Goal: Check status

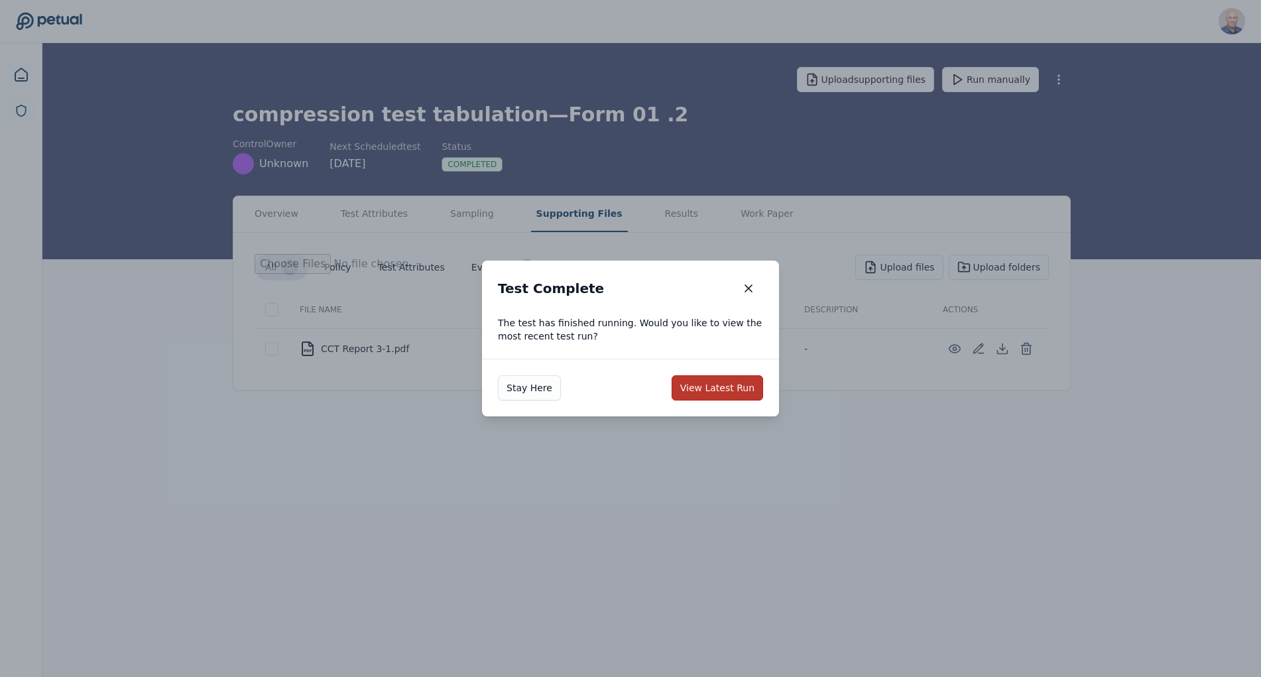
click at [712, 388] on button "View Latest Run" at bounding box center [717, 387] width 91 height 25
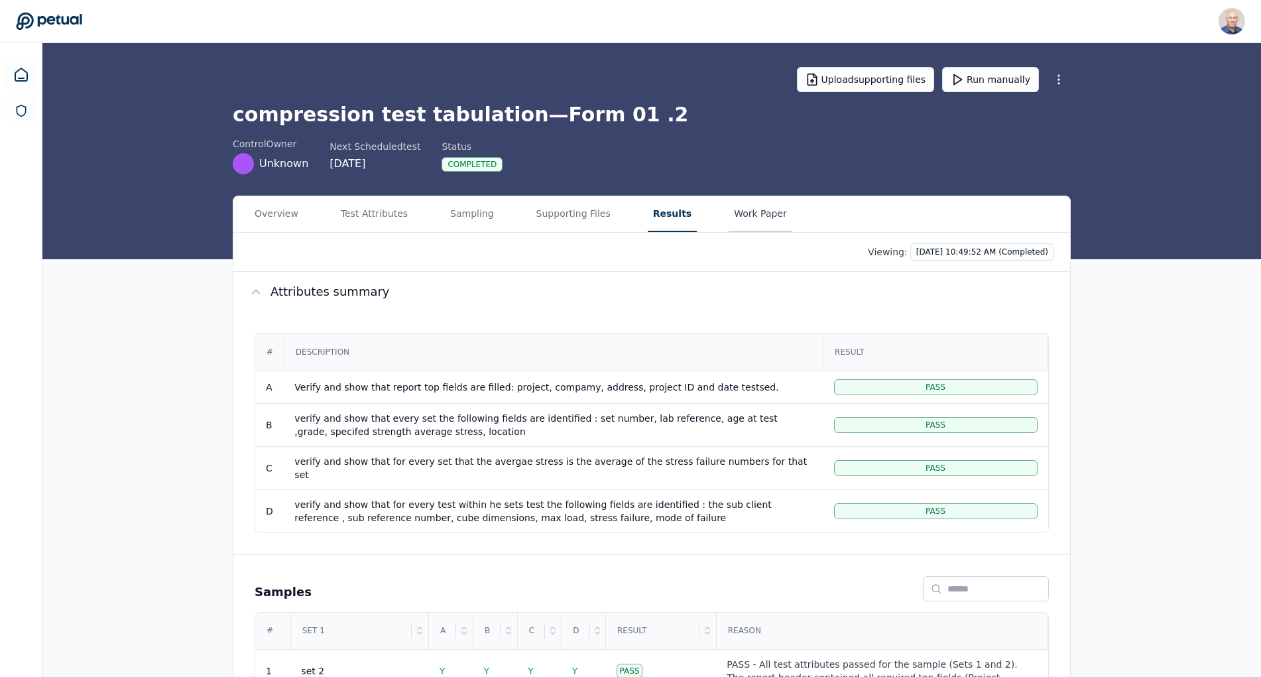
click at [729, 213] on button "Work Paper" at bounding box center [761, 214] width 64 height 36
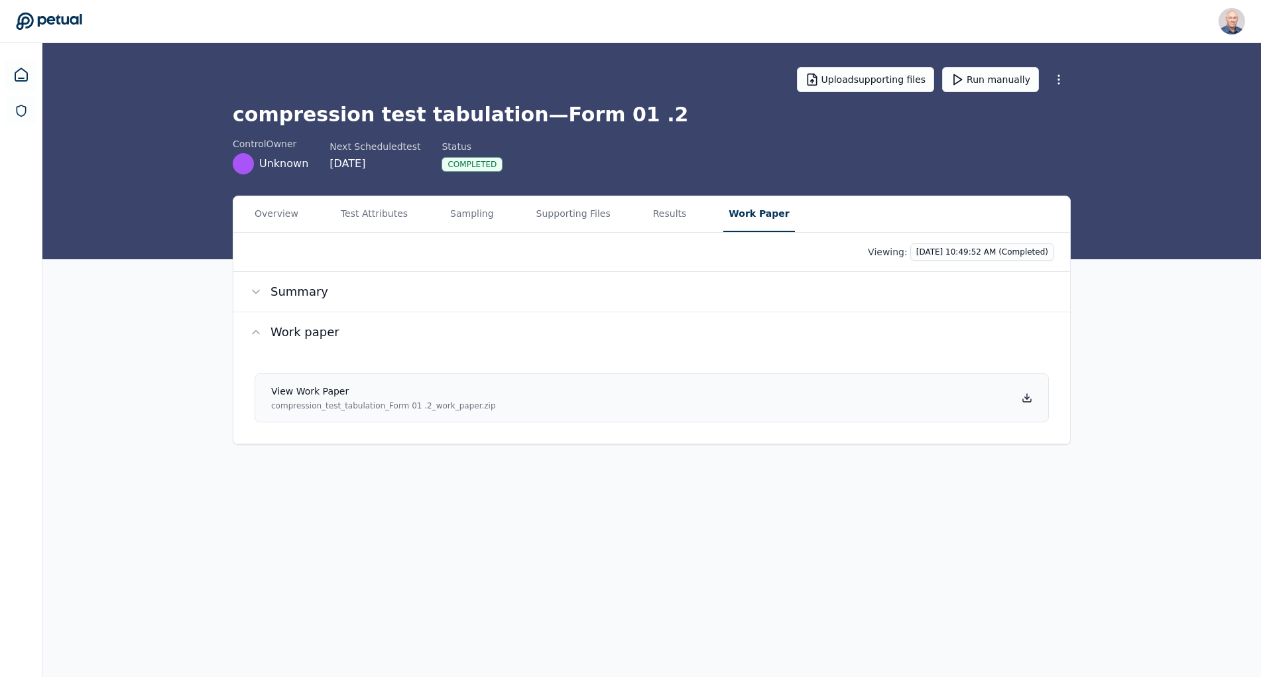
click at [312, 399] on div "View work paper compression_test_tabulation_Form 01 .2_work_paper.zip" at bounding box center [383, 398] width 225 height 27
